Goal: Check status: Check status

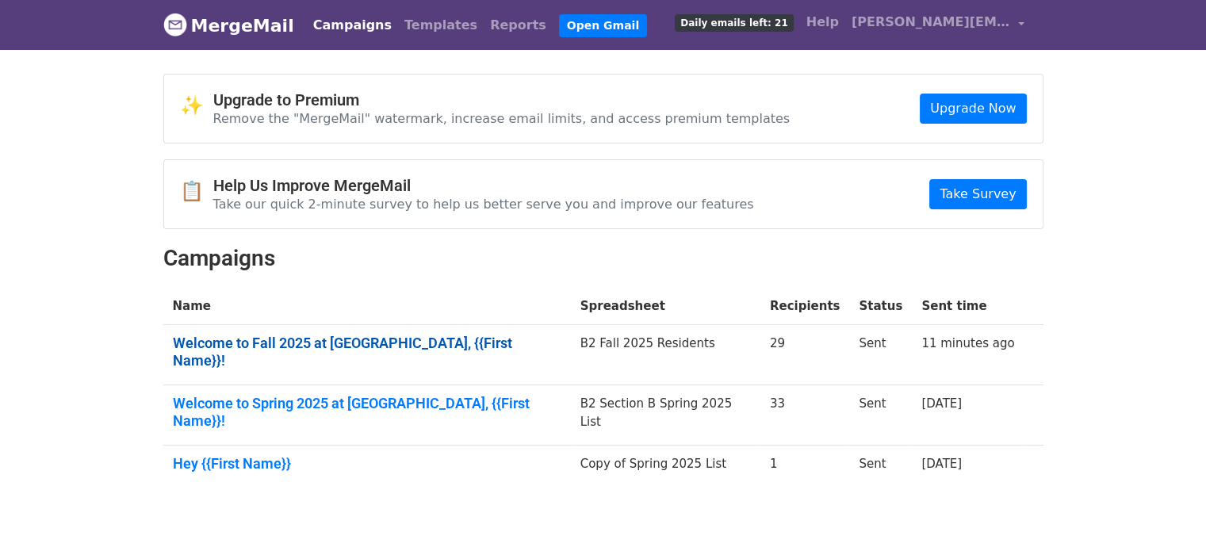
click at [499, 340] on link "Welcome to Fall 2025 at AUC Residences, {{First Name}}!" at bounding box center [367, 352] width 389 height 34
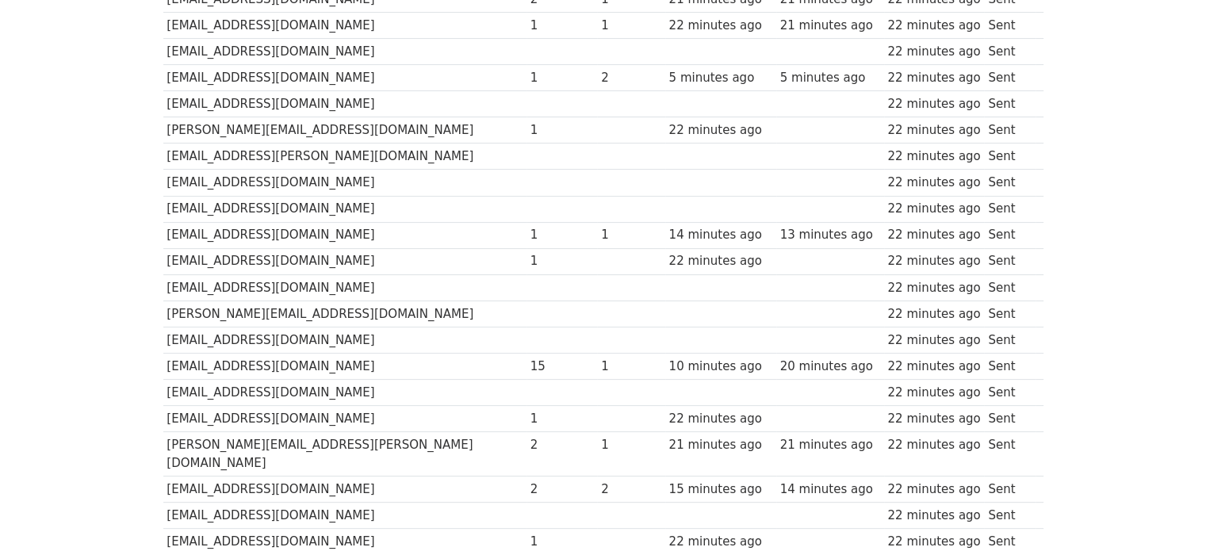
scroll to position [438, 0]
